Goal: Task Accomplishment & Management: Complete application form

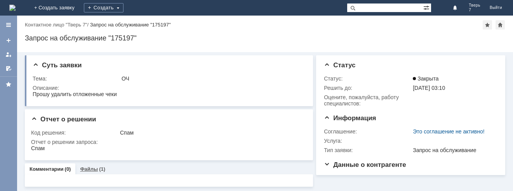
click at [100, 168] on div "(1)" at bounding box center [102, 169] width 6 height 6
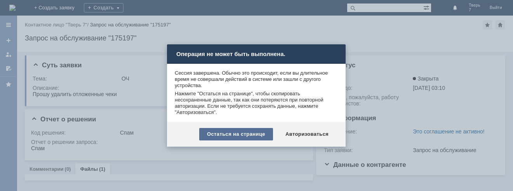
click at [260, 134] on div "Остаться на странице" at bounding box center [236, 134] width 74 height 12
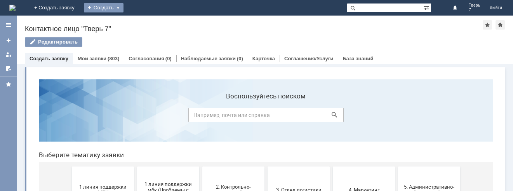
click at [124, 9] on div "Создать" at bounding box center [104, 7] width 40 height 9
click at [146, 18] on div "Заявка" at bounding box center [115, 23] width 62 height 12
click at [124, 8] on div "Создать" at bounding box center [104, 7] width 40 height 9
click at [145, 26] on link "Заявка" at bounding box center [115, 23] width 59 height 9
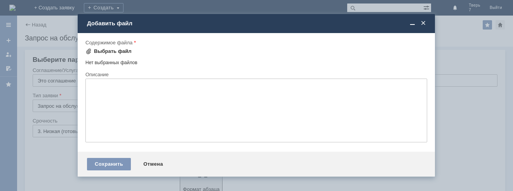
click at [105, 53] on div "Выбрать файл" at bounding box center [113, 51] width 38 height 6
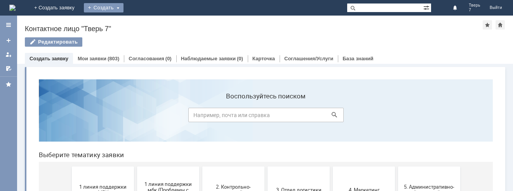
click at [124, 7] on div "Создать" at bounding box center [104, 7] width 40 height 9
click at [145, 24] on link "Заявка" at bounding box center [115, 23] width 59 height 9
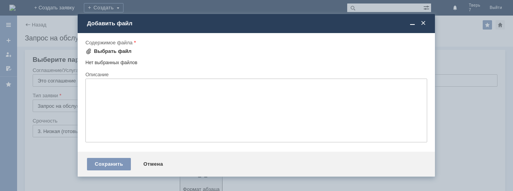
click at [104, 51] on div "Выбрать файл" at bounding box center [113, 51] width 38 height 6
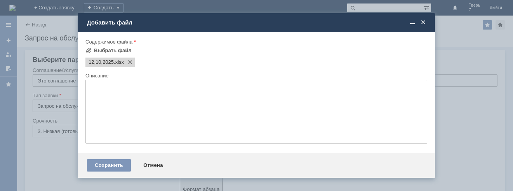
click at [103, 87] on textarea at bounding box center [257, 112] width 342 height 64
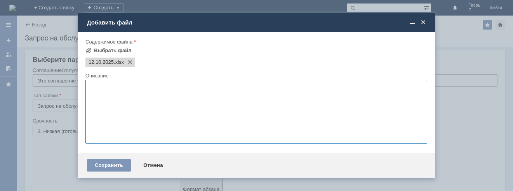
click at [425, 21] on span at bounding box center [424, 22] width 8 height 7
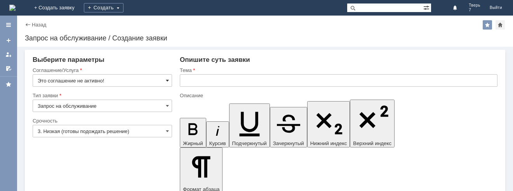
click at [166, 80] on span at bounding box center [167, 80] width 3 height 6
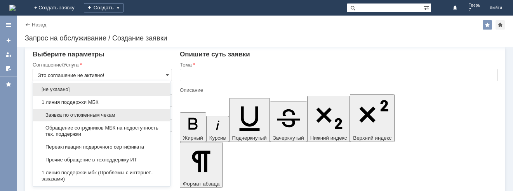
click at [131, 113] on span "Заявка по отложенным чекам" at bounding box center [102, 115] width 128 height 6
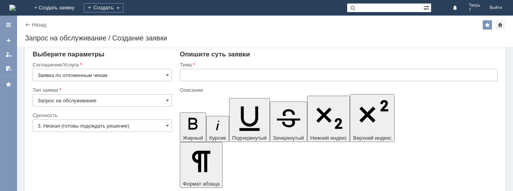
type input "Заявка по отложенным чекам"
click at [188, 74] on input "text" at bounding box center [339, 75] width 318 height 12
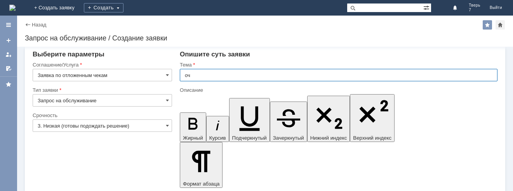
type input "оч"
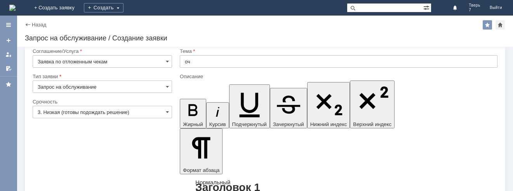
scroll to position [24, 0]
